Goal: Find specific page/section: Find specific page/section

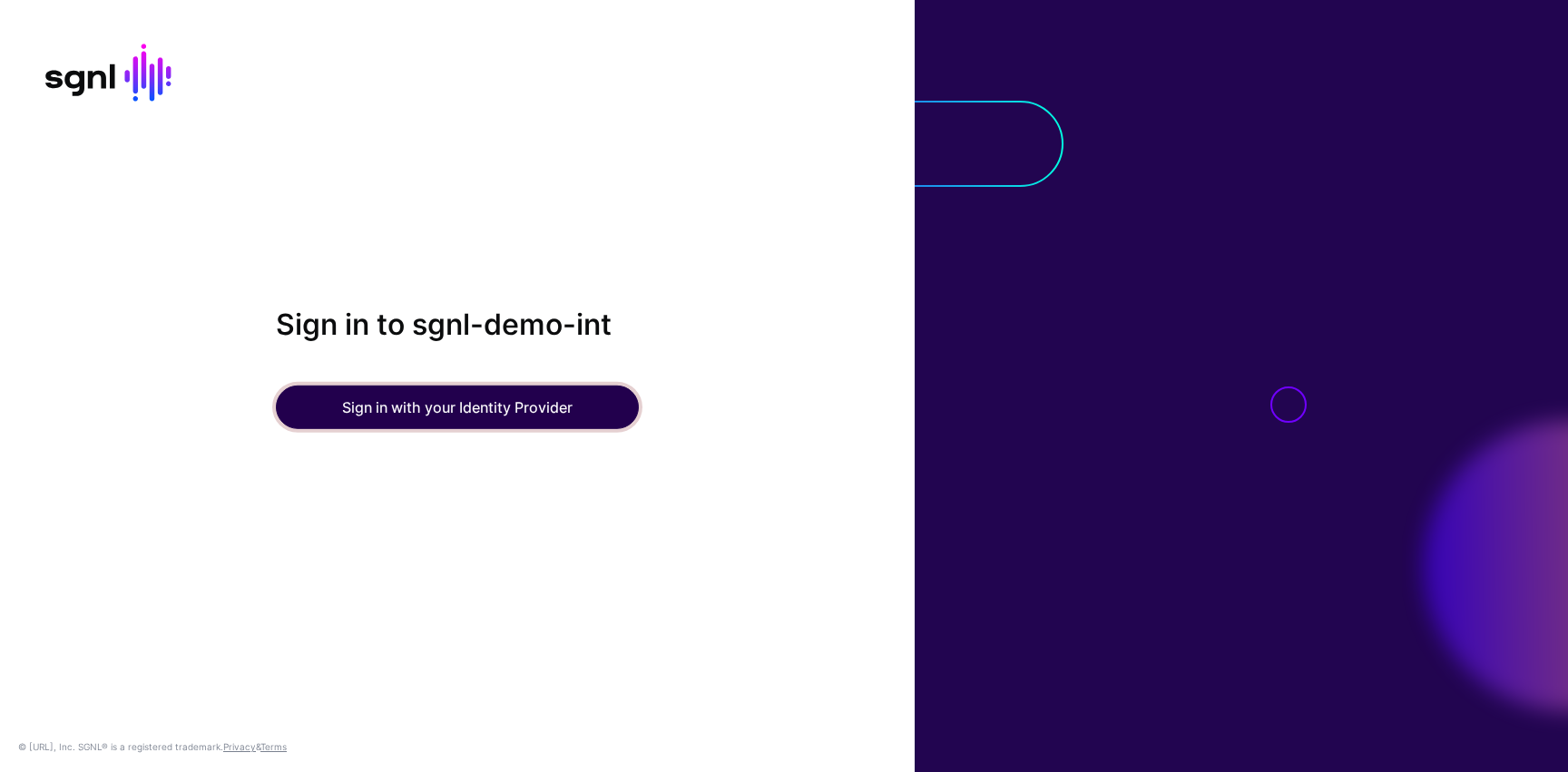
click at [423, 399] on button "Sign in with your Identity Provider" at bounding box center [457, 406] width 363 height 43
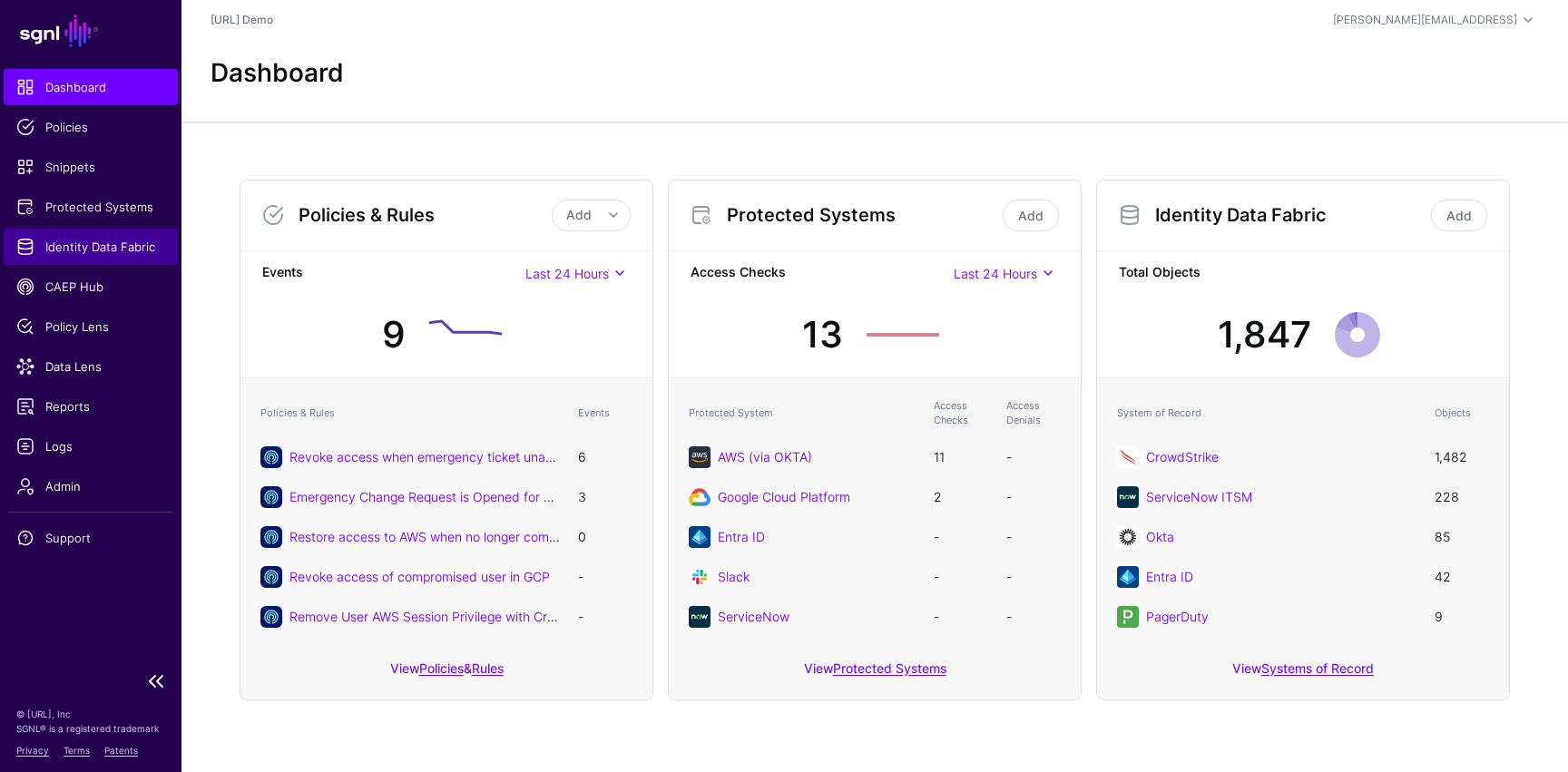
click at [91, 251] on span "Identity Data Fabric" at bounding box center [91, 246] width 149 height 18
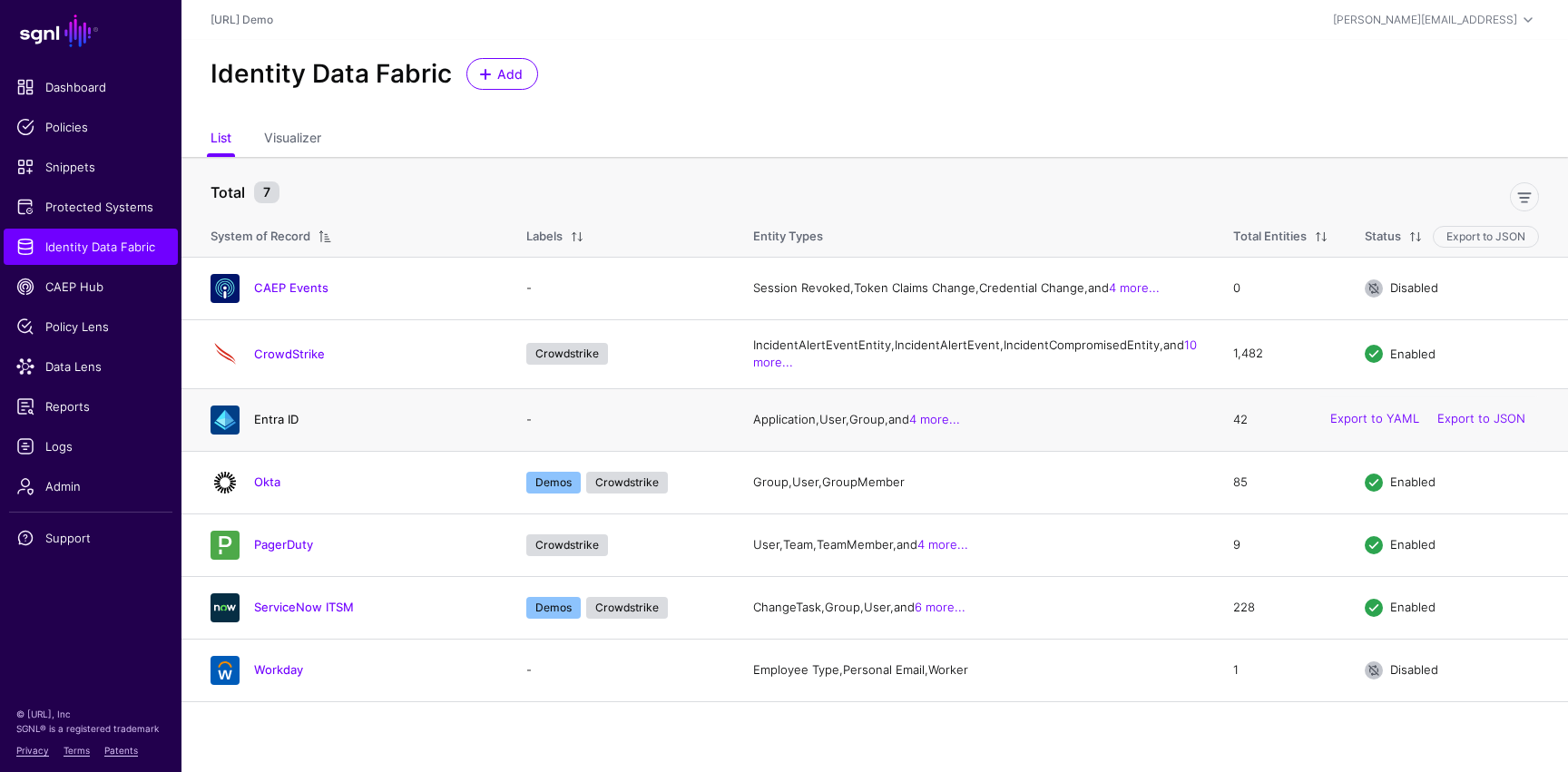
click at [277, 426] on link "Entra ID" at bounding box center [276, 419] width 44 height 14
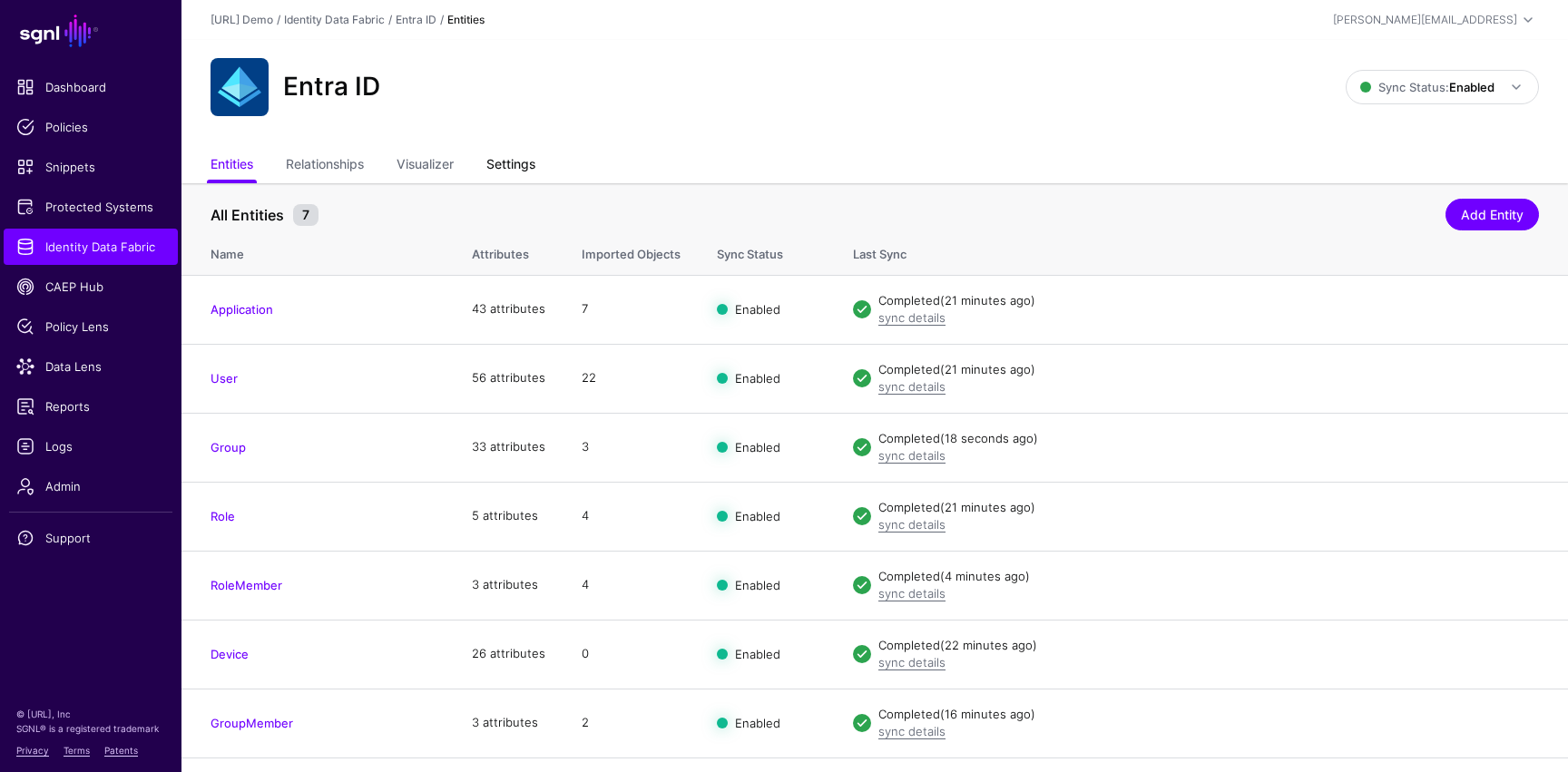
click at [511, 167] on link "Settings" at bounding box center [510, 167] width 49 height 35
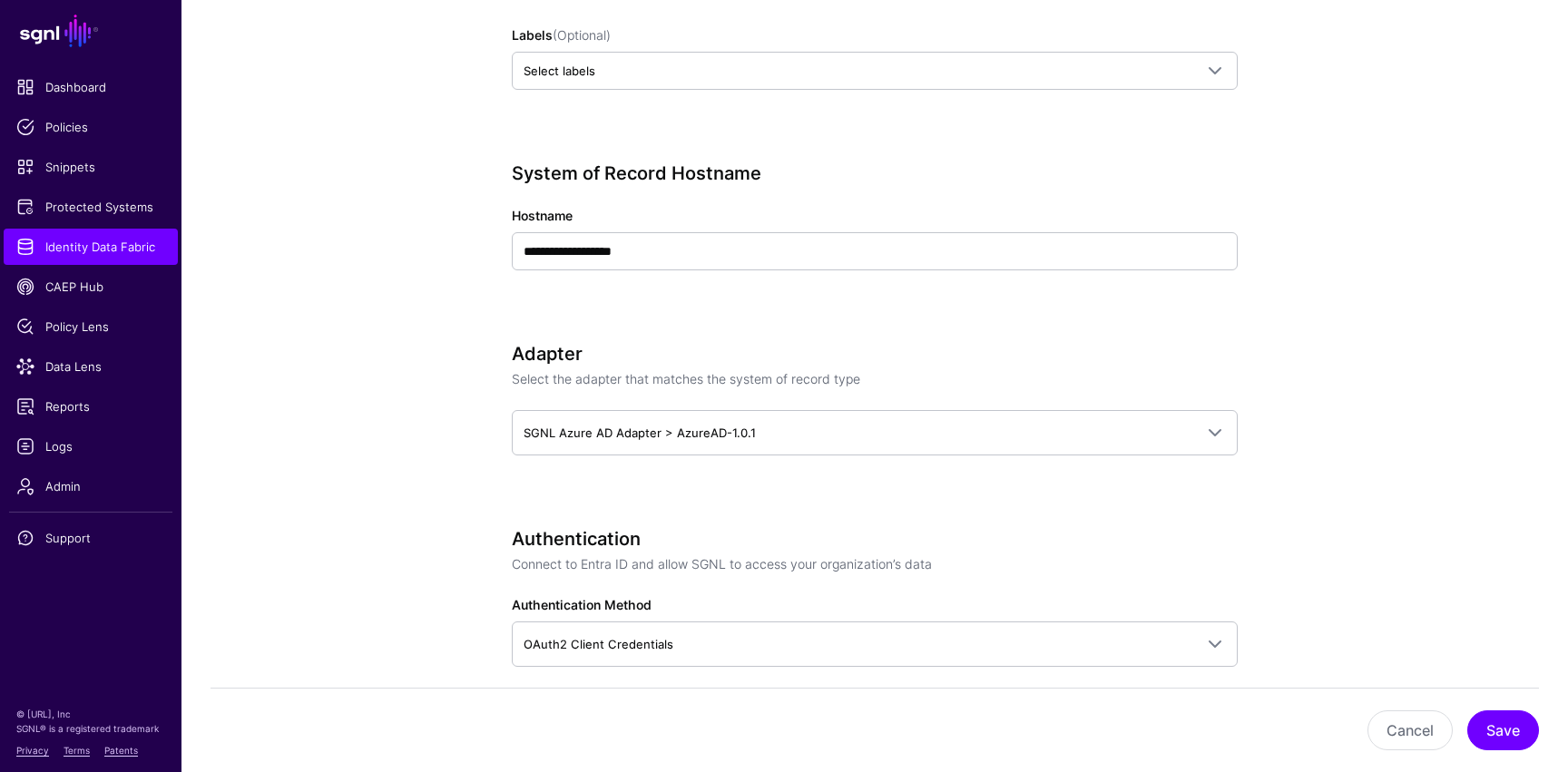
scroll to position [696, 0]
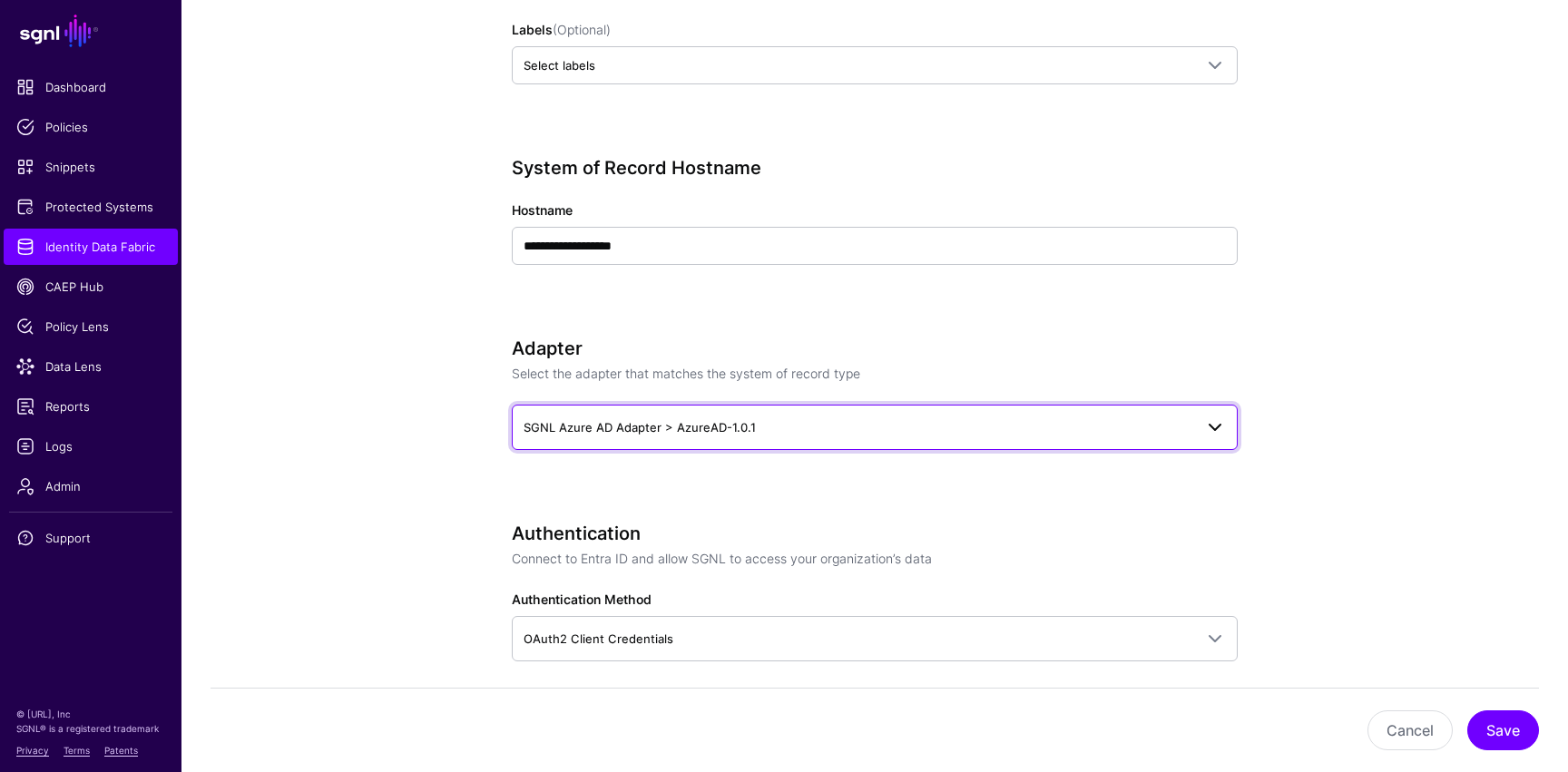
click at [792, 428] on span "SGNL Azure AD Adapter > AzureAD-1.0.1" at bounding box center [858, 426] width 669 height 20
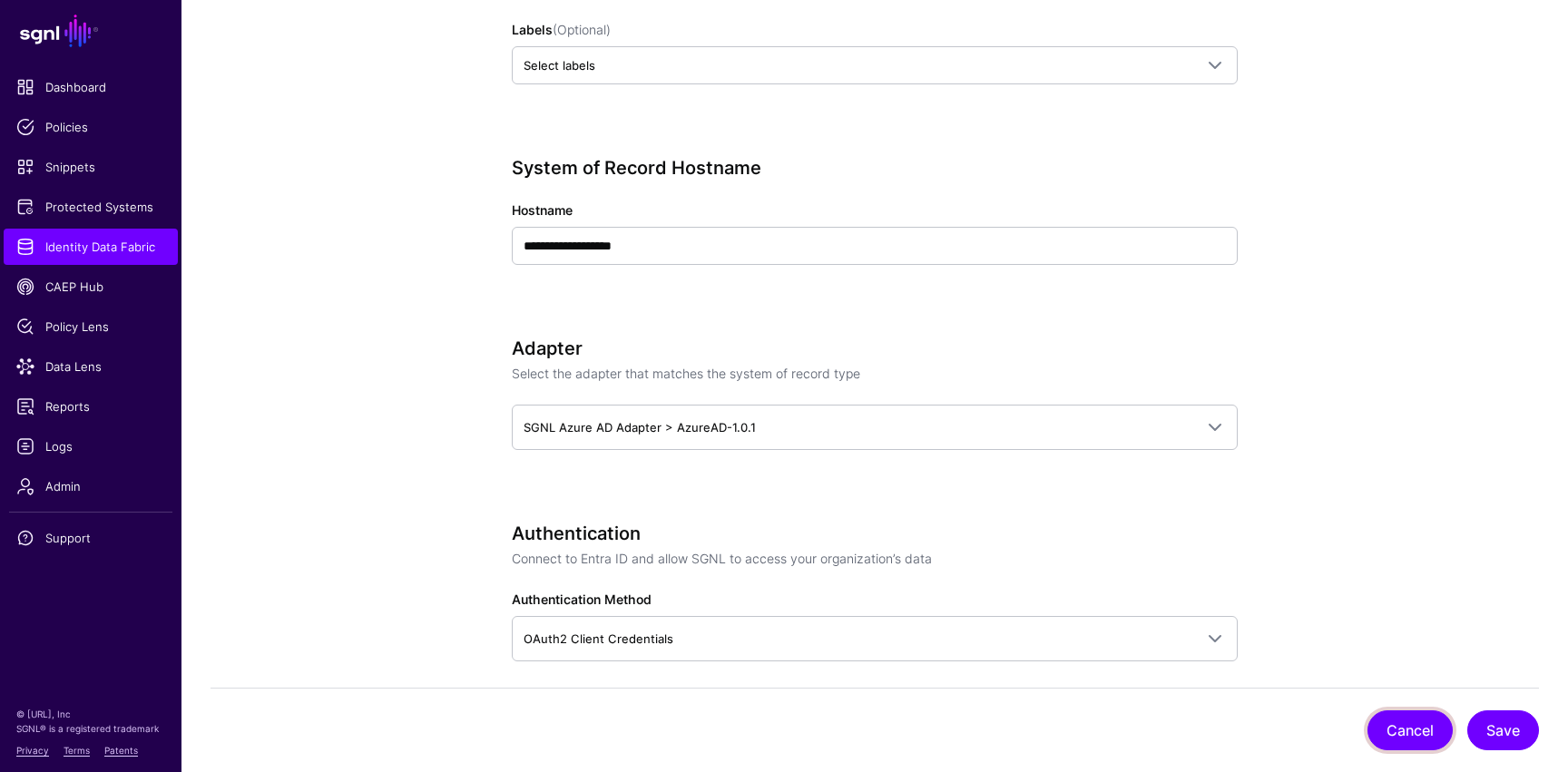
click at [1413, 728] on button "Cancel" at bounding box center [1410, 730] width 86 height 39
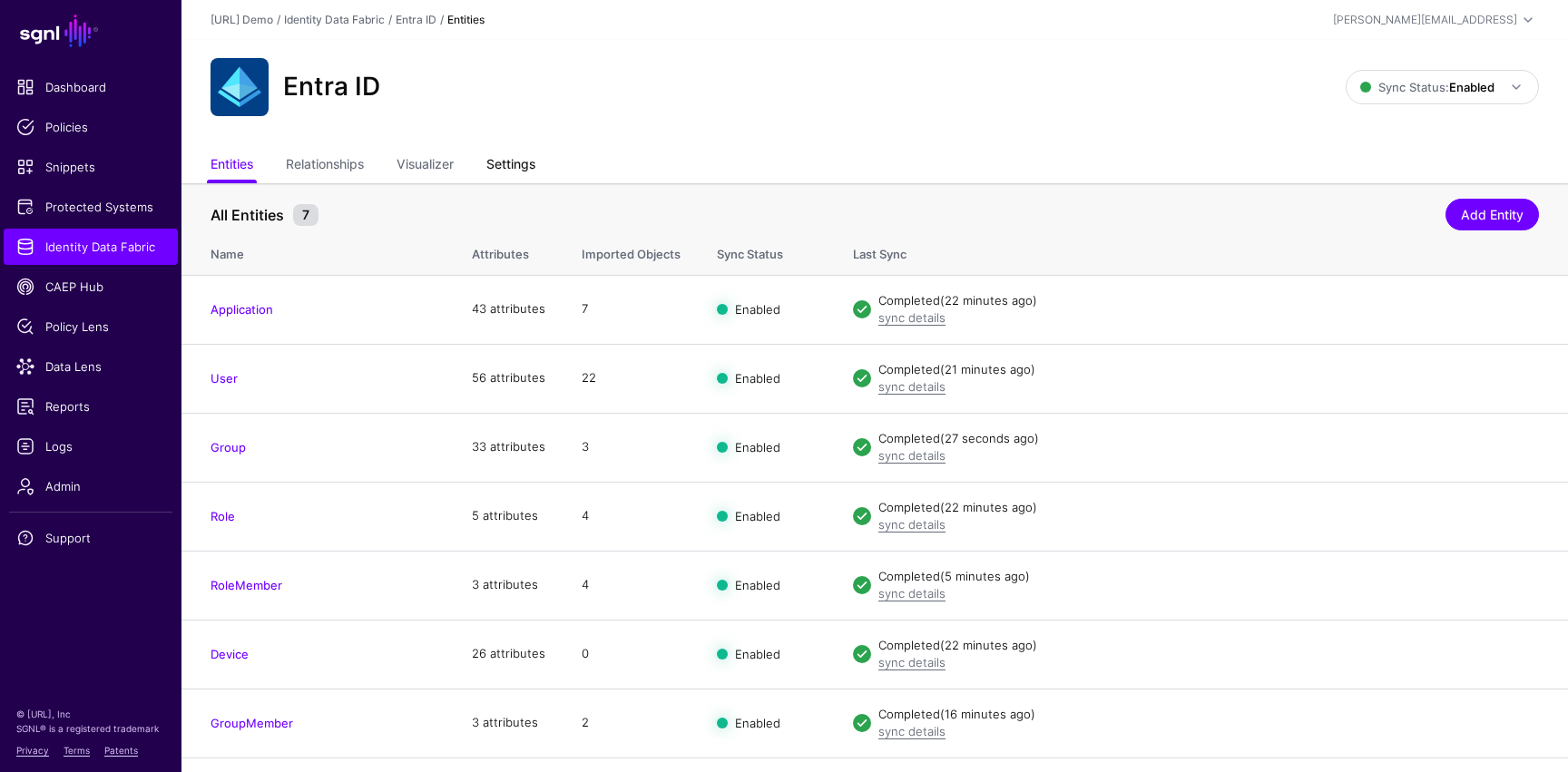
click at [534, 151] on link "Settings" at bounding box center [510, 167] width 49 height 35
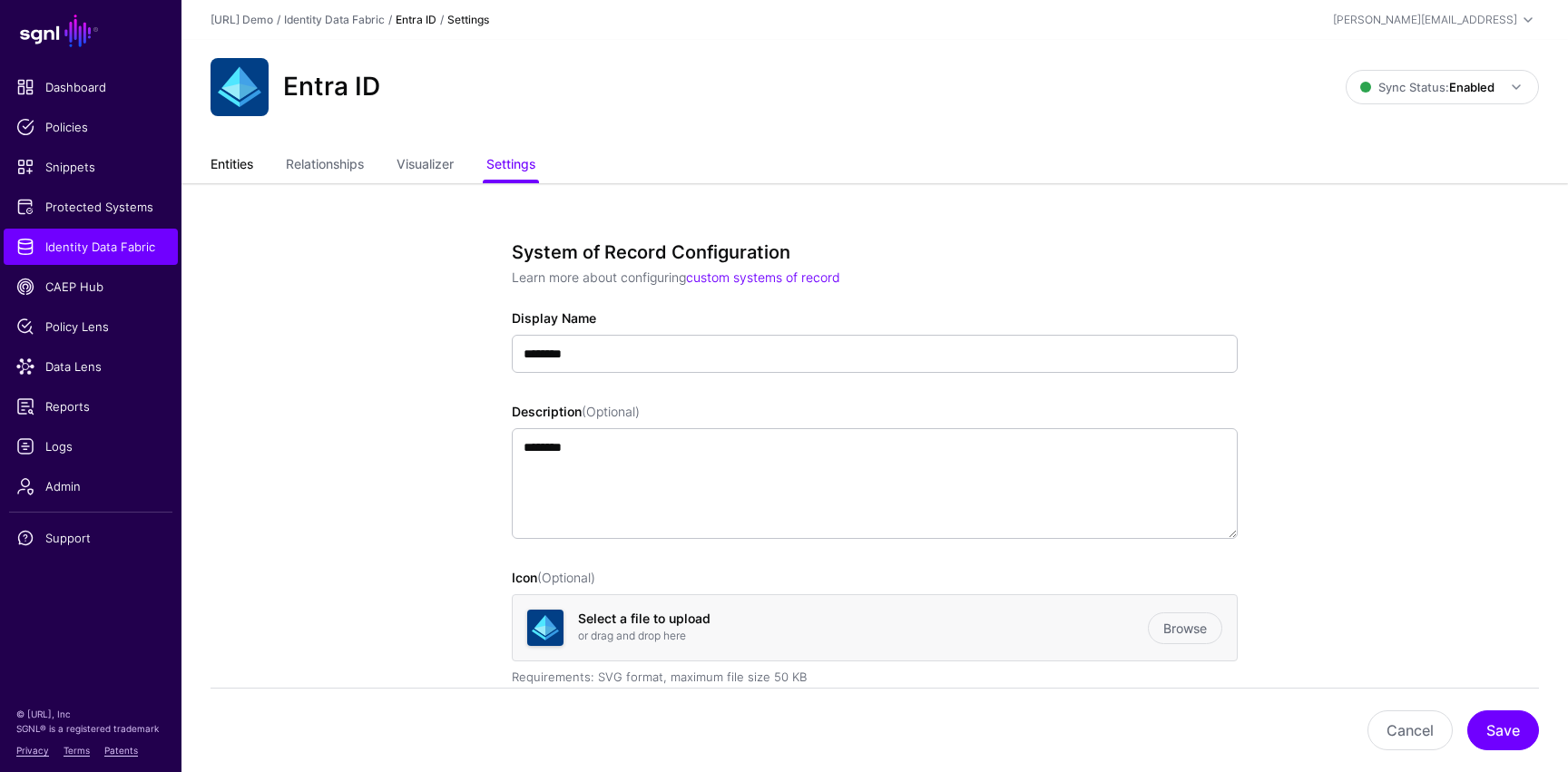
click at [223, 168] on link "Entities" at bounding box center [232, 167] width 42 height 35
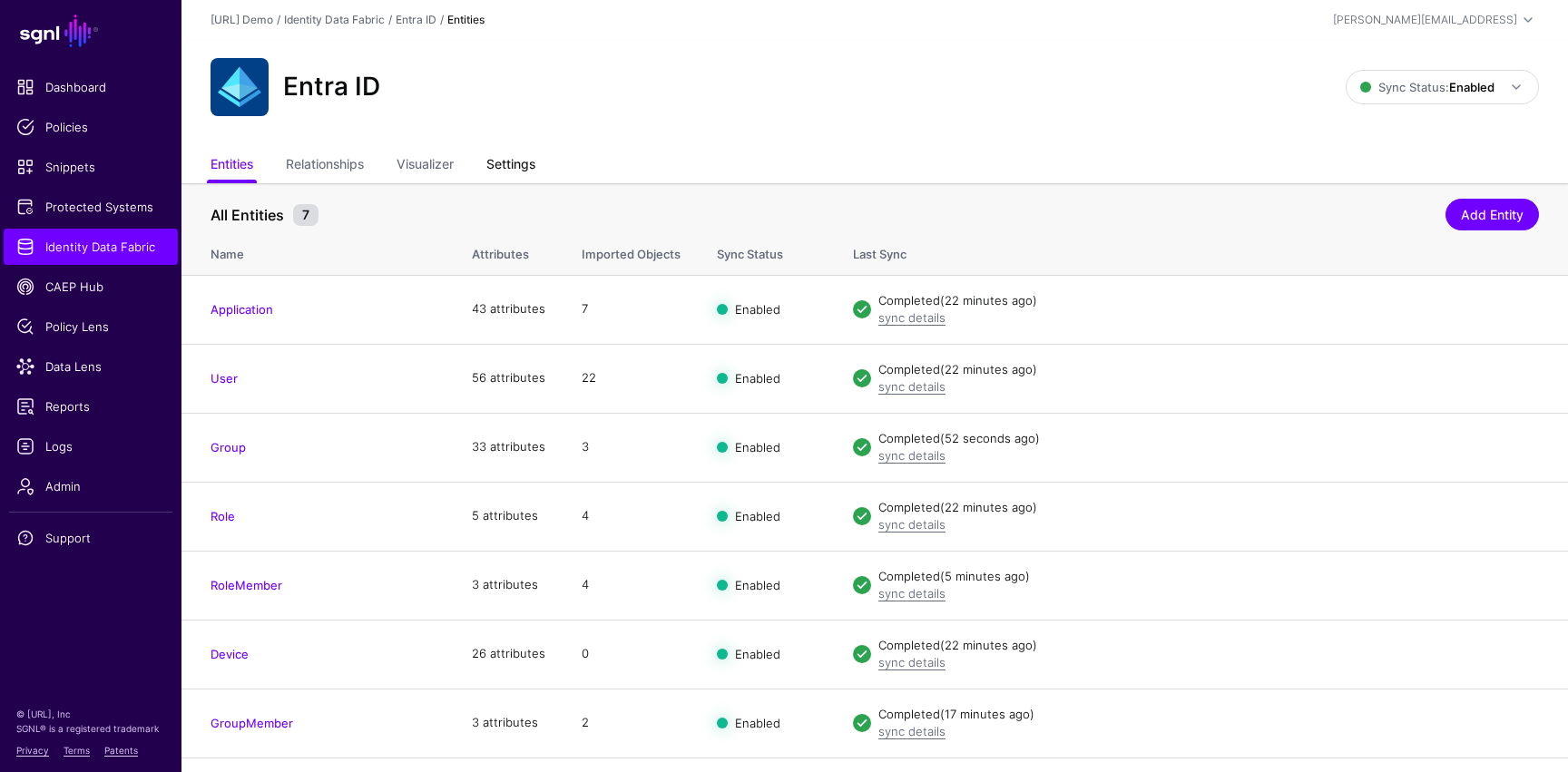
click at [520, 166] on link "Settings" at bounding box center [510, 167] width 49 height 35
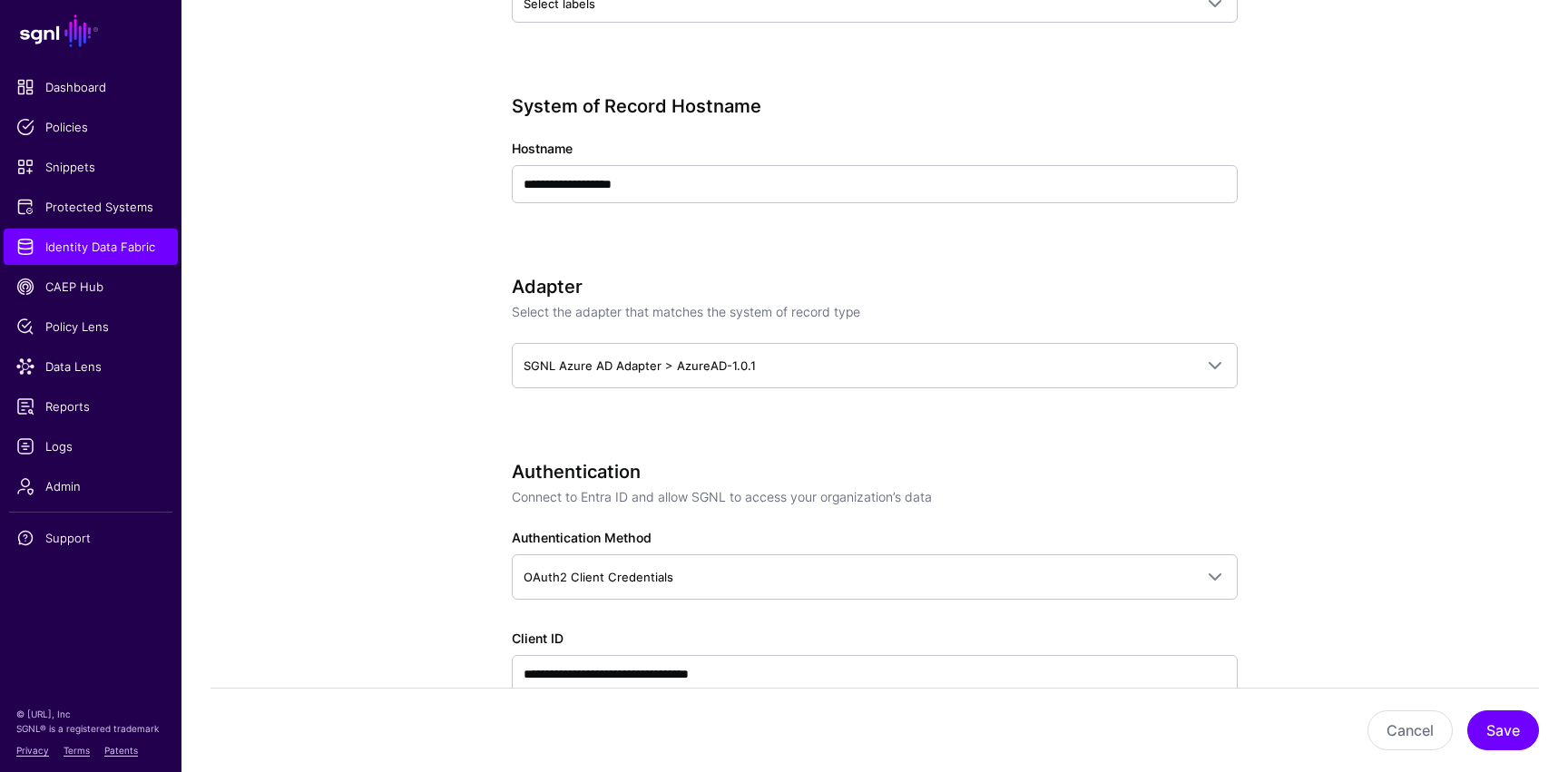
scroll to position [808, 0]
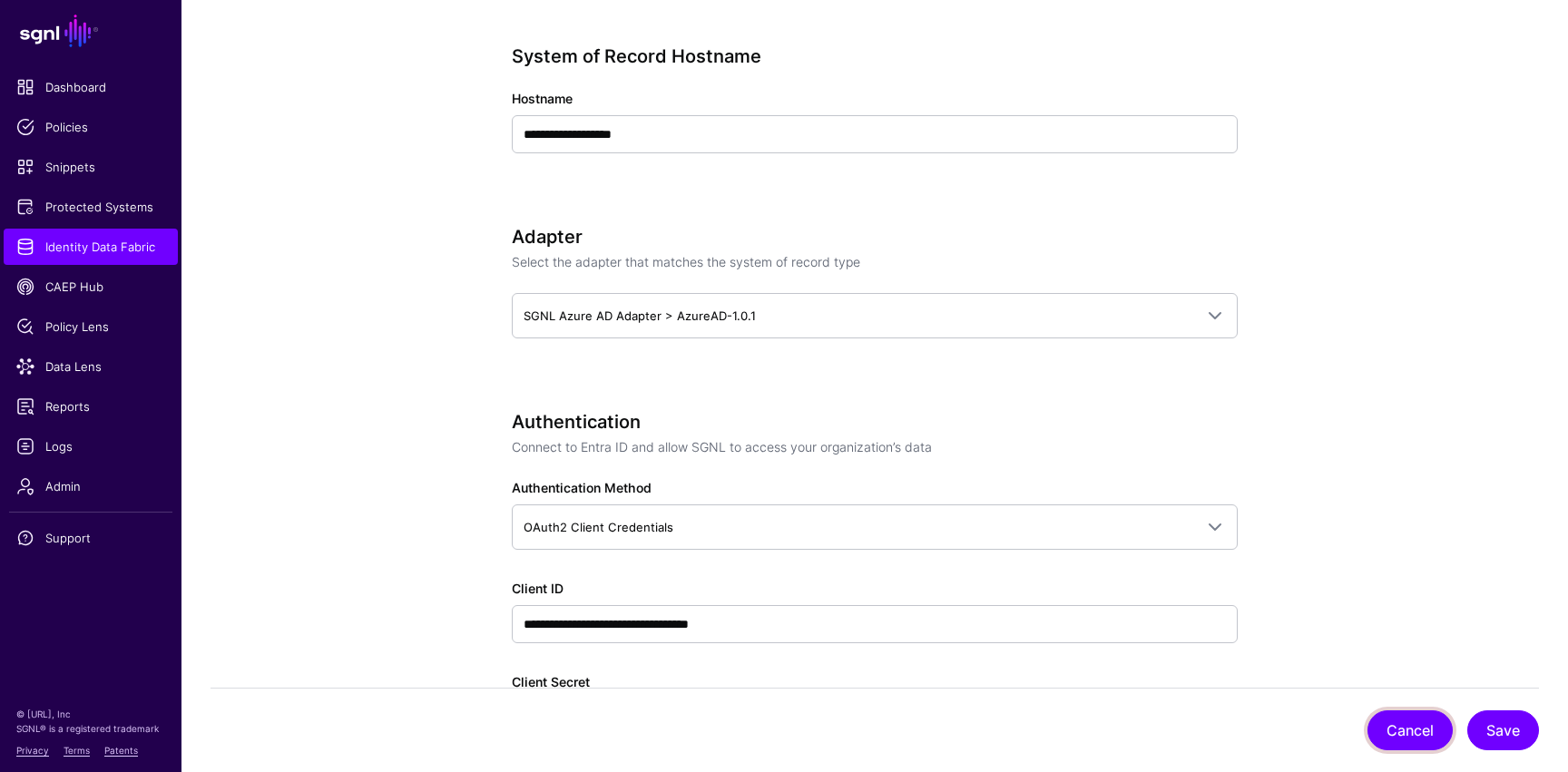
click at [1406, 731] on button "Cancel" at bounding box center [1410, 730] width 86 height 39
